Goal: Find specific page/section: Find specific page/section

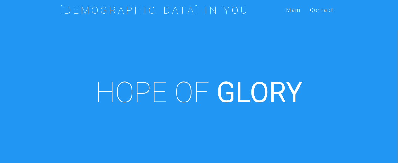
scroll to position [219, 0]
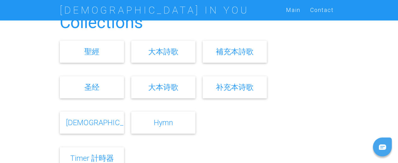
click at [158, 53] on link "大本詩歌" at bounding box center [163, 51] width 30 height 9
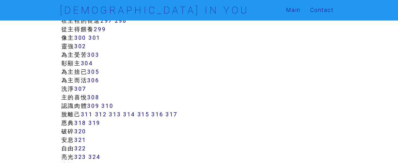
scroll to position [882, 0]
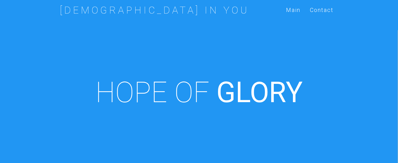
scroll to position [219, 0]
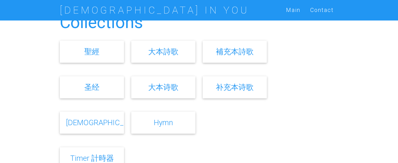
click at [179, 121] on div "Hymn" at bounding box center [163, 123] width 65 height 22
click at [154, 124] on link "Hymn" at bounding box center [163, 122] width 19 height 9
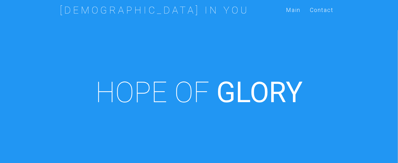
scroll to position [219, 0]
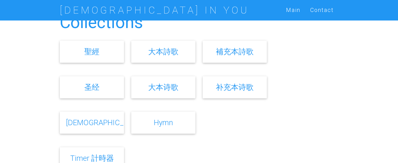
click at [153, 123] on div "Hymn" at bounding box center [163, 123] width 65 height 22
click at [164, 123] on link "Hymn" at bounding box center [163, 122] width 19 height 9
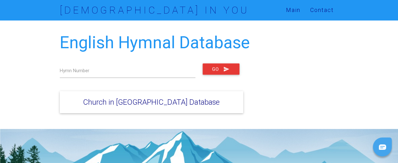
click at [89, 68] on label "Hymn Number" at bounding box center [75, 70] width 30 height 7
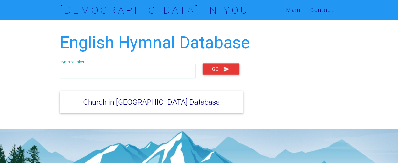
click at [102, 71] on input "text" at bounding box center [128, 70] width 136 height 14
type input "779"
click at [212, 70] on button "Go" at bounding box center [221, 68] width 37 height 11
click at [218, 69] on button "Go" at bounding box center [221, 68] width 37 height 11
